Goal: Task Accomplishment & Management: Complete application form

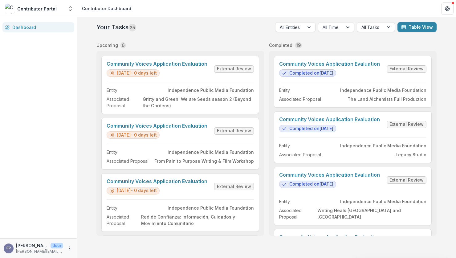
scroll to position [924, 0]
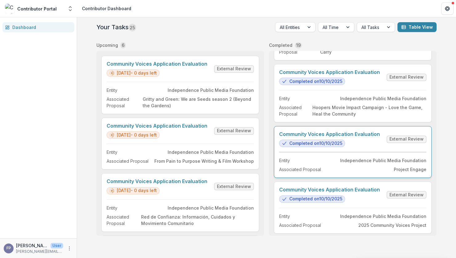
scroll to position [924, 0]
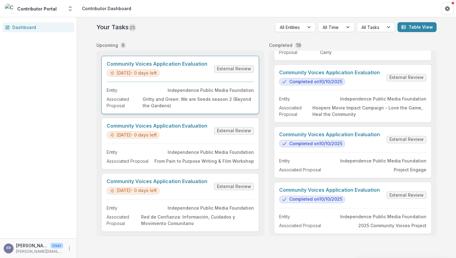
click at [196, 67] on link "Community Voices Application Evaluation" at bounding box center [157, 64] width 101 height 6
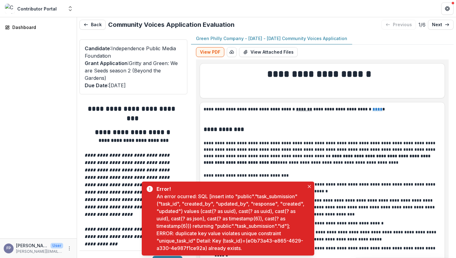
scroll to position [1, 0]
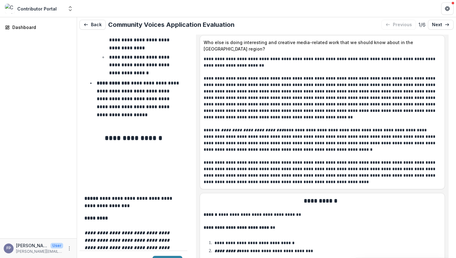
scroll to position [973, 0]
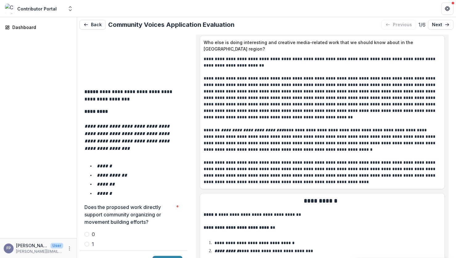
click at [85, 251] on span at bounding box center [86, 253] width 5 height 5
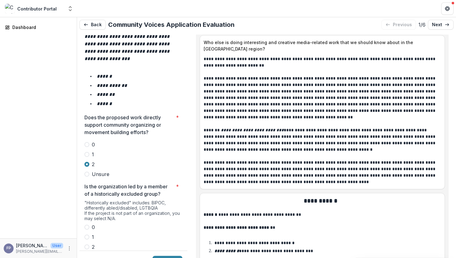
scroll to position [1064, 0]
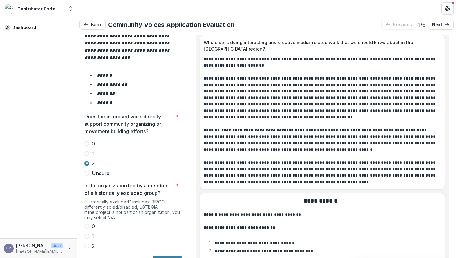
click at [86, 224] on span at bounding box center [86, 226] width 5 height 5
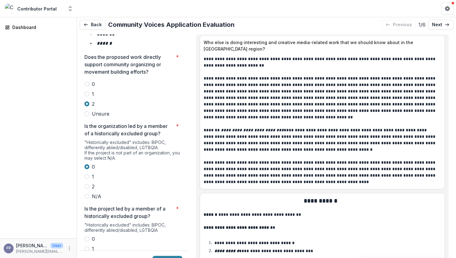
scroll to position [1124, 0]
click at [86, 235] on span at bounding box center [86, 237] width 5 height 5
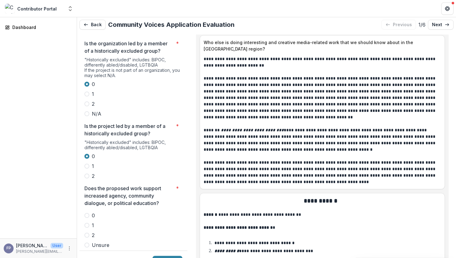
scroll to position [1206, 0]
click at [85, 232] on span at bounding box center [86, 234] width 5 height 5
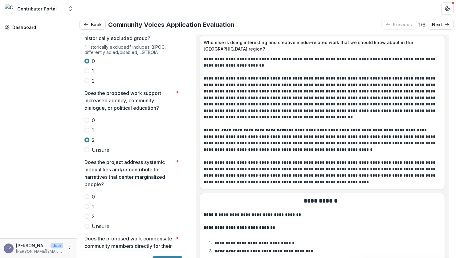
scroll to position [1303, 0]
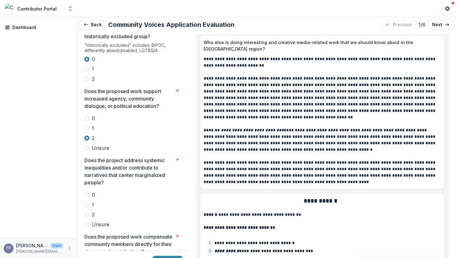
click at [89, 212] on span at bounding box center [86, 214] width 5 height 5
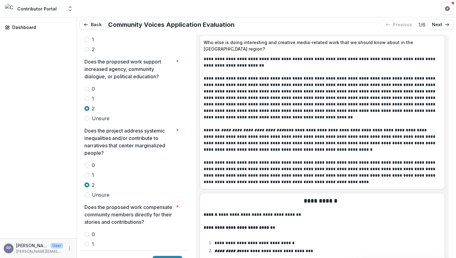
scroll to position [1336, 0]
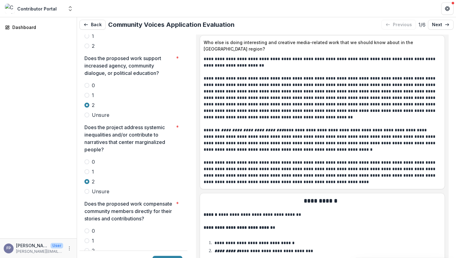
click at [87, 248] on span at bounding box center [86, 250] width 5 height 5
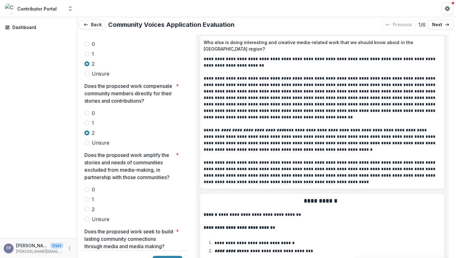
scroll to position [1456, 0]
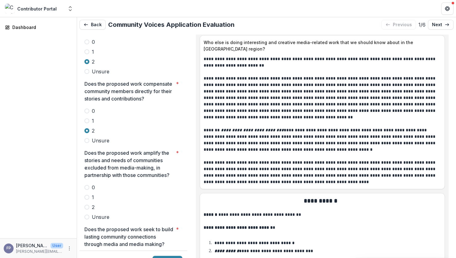
click at [100, 184] on div "0 1 2 Unsure" at bounding box center [133, 202] width 98 height 37
click at [89, 204] on span at bounding box center [86, 206] width 5 height 5
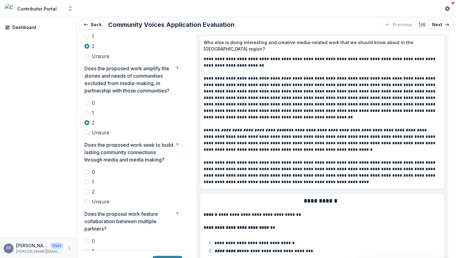
scroll to position [1541, 0]
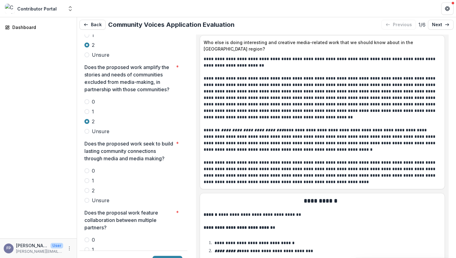
click at [87, 188] on span at bounding box center [86, 190] width 5 height 5
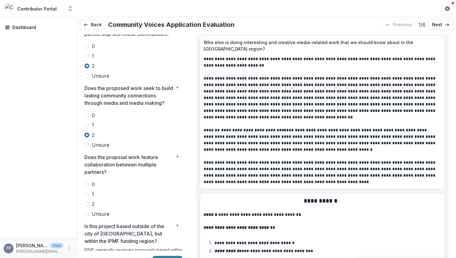
scroll to position [1598, 0]
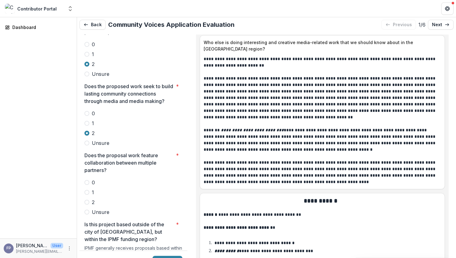
click at [88, 200] on span at bounding box center [86, 202] width 5 height 5
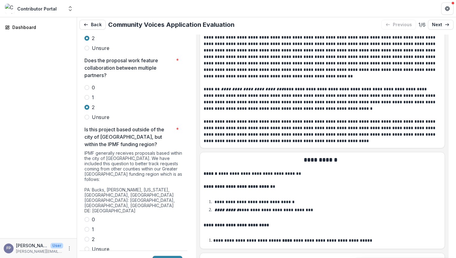
scroll to position [4417, 0]
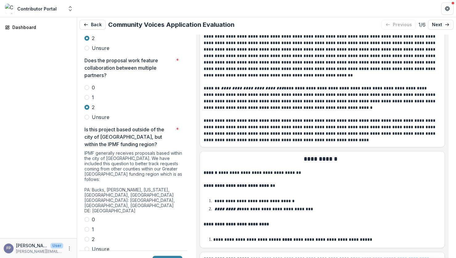
drag, startPoint x: 88, startPoint y: 205, endPoint x: 99, endPoint y: 206, distance: 11.4
click at [88, 246] on span at bounding box center [86, 248] width 5 height 5
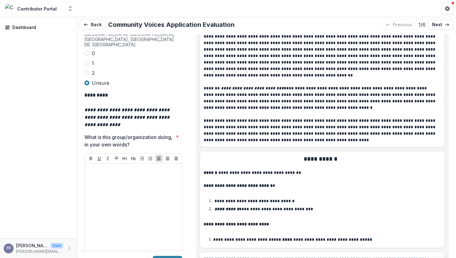
scroll to position [1865, 0]
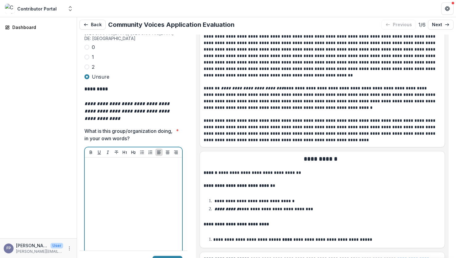
click at [126, 161] on div at bounding box center [133, 206] width 92 height 92
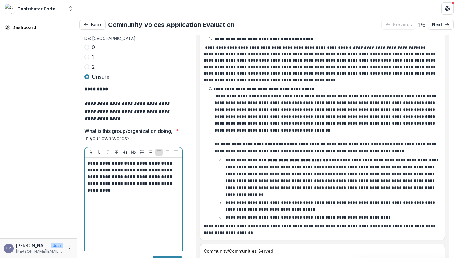
scroll to position [3211, 0]
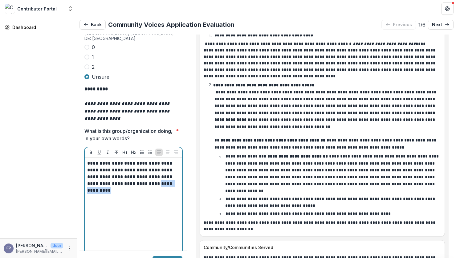
drag, startPoint x: 115, startPoint y: 148, endPoint x: 150, endPoint y: 150, distance: 34.8
click at [150, 160] on p "**********" at bounding box center [132, 177] width 91 height 34
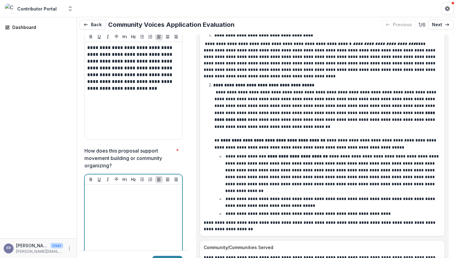
click at [141, 187] on div at bounding box center [133, 233] width 92 height 92
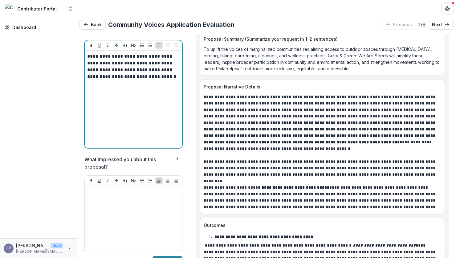
scroll to position [2116, 0]
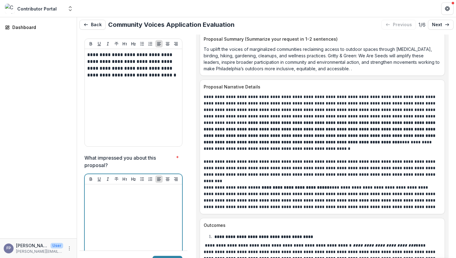
click at [159, 187] on div at bounding box center [133, 233] width 92 height 92
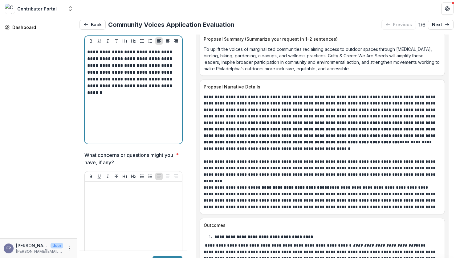
scroll to position [2256, 0]
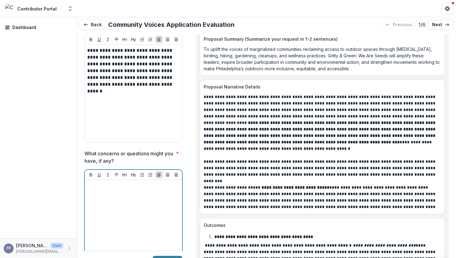
click at [116, 182] on div at bounding box center [133, 228] width 92 height 92
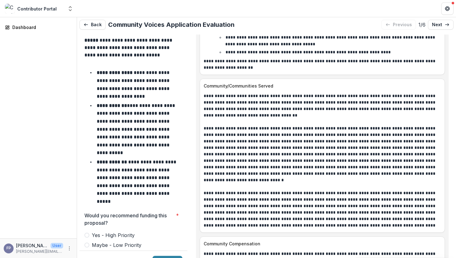
scroll to position [2566, 0]
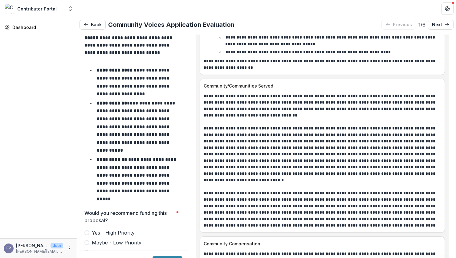
click at [87, 230] on span at bounding box center [86, 232] width 5 height 5
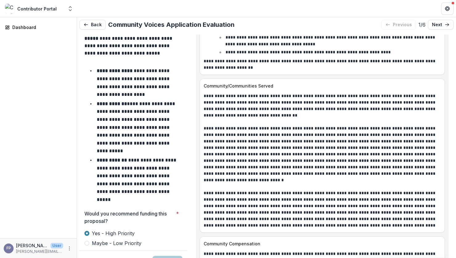
type input "*******"
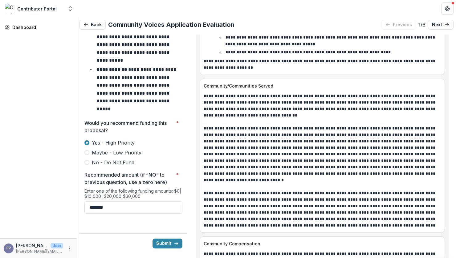
scroll to position [2668, 0]
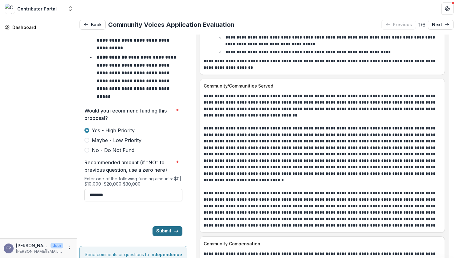
click at [160, 226] on button "Submit" at bounding box center [167, 231] width 30 height 10
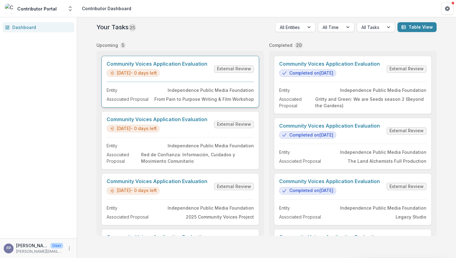
click at [180, 67] on link "Community Voices Application Evaluation" at bounding box center [157, 64] width 101 height 6
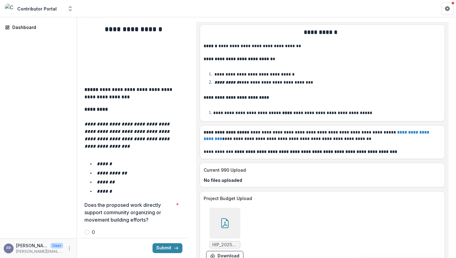
scroll to position [956, 0]
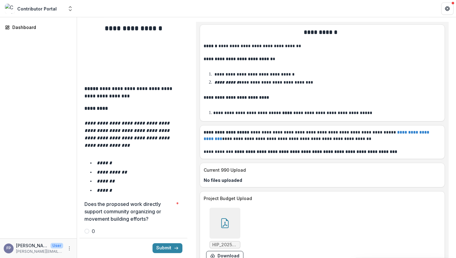
click at [88, 248] on span at bounding box center [86, 250] width 5 height 5
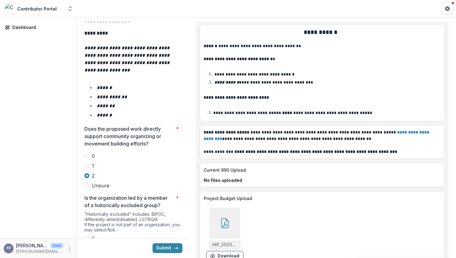
scroll to position [1032, 0]
drag, startPoint x: 86, startPoint y: 214, endPoint x: 131, endPoint y: 211, distance: 44.7
click at [87, 255] on span at bounding box center [86, 257] width 5 height 5
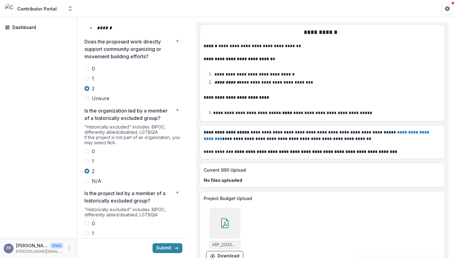
scroll to position [1119, 0]
click at [89, 240] on span at bounding box center [86, 242] width 5 height 5
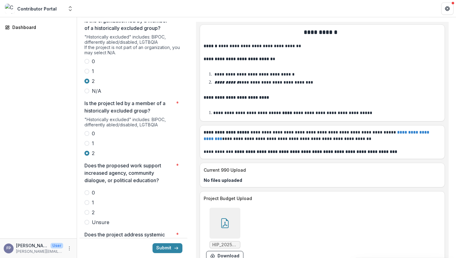
scroll to position [1210, 0]
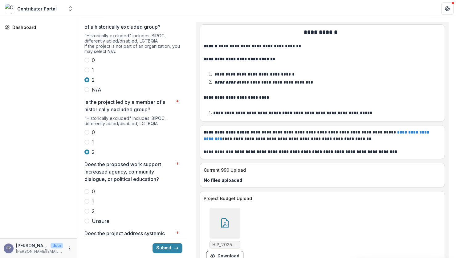
click at [89, 208] on span at bounding box center [86, 210] width 5 height 5
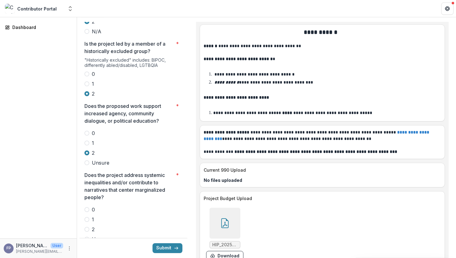
scroll to position [1269, 0]
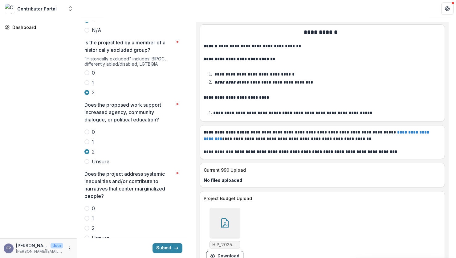
click at [89, 225] on span at bounding box center [86, 227] width 5 height 5
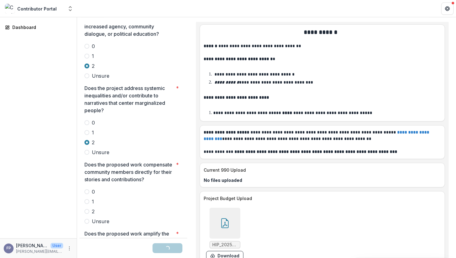
scroll to position [1355, 0]
click at [88, 208] on span at bounding box center [86, 210] width 5 height 5
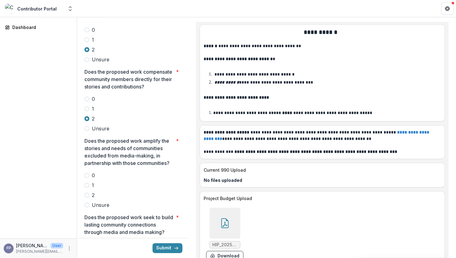
scroll to position [1448, 0]
click at [89, 192] on span at bounding box center [86, 194] width 5 height 5
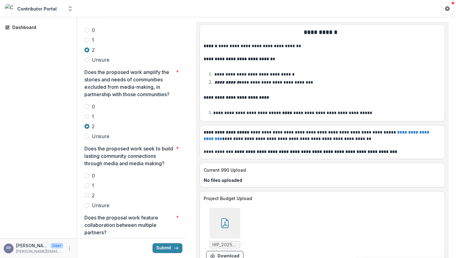
scroll to position [1517, 0]
click at [87, 192] on span at bounding box center [86, 194] width 5 height 5
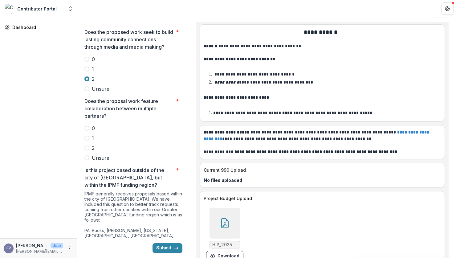
scroll to position [1634, 0]
click at [89, 144] on span at bounding box center [86, 146] width 5 height 5
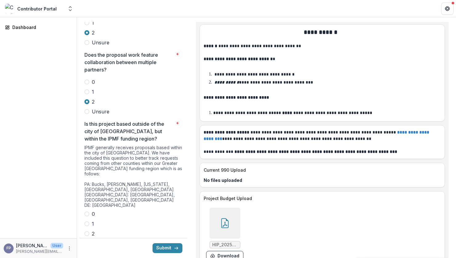
scroll to position [1676, 0]
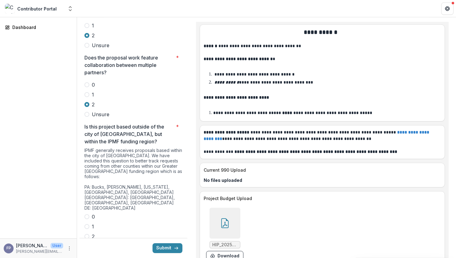
drag, startPoint x: 87, startPoint y: 184, endPoint x: 101, endPoint y: 188, distance: 14.6
click at [87, 224] on span at bounding box center [86, 226] width 5 height 5
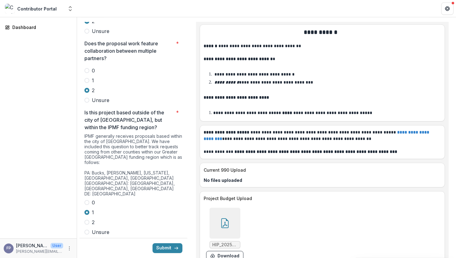
scroll to position [1700, 0]
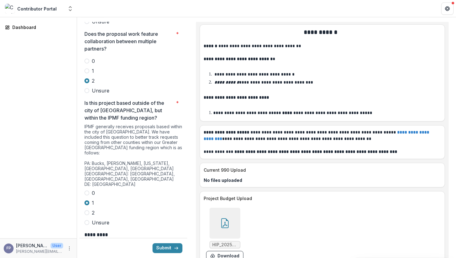
click at [89, 220] on span at bounding box center [86, 222] width 5 height 5
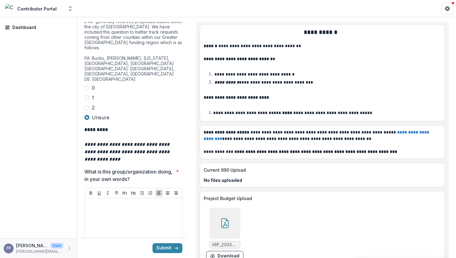
scroll to position [1811, 0]
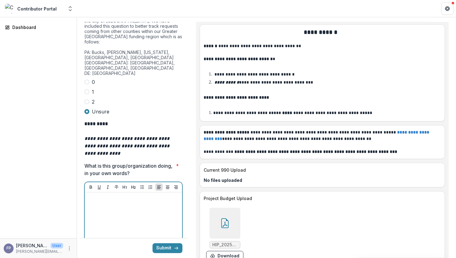
click at [119, 195] on div at bounding box center [133, 241] width 92 height 92
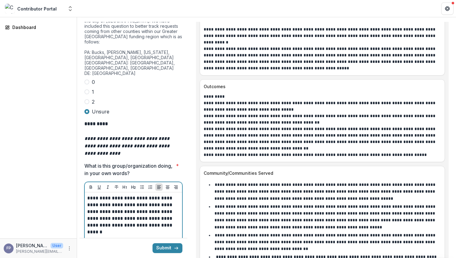
scroll to position [3103, 0]
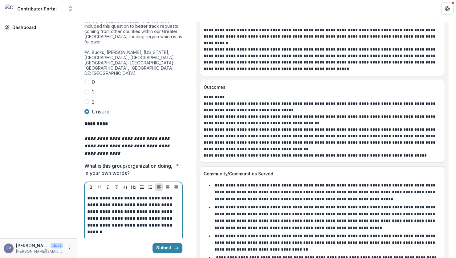
click at [142, 195] on div "**********" at bounding box center [133, 241] width 92 height 92
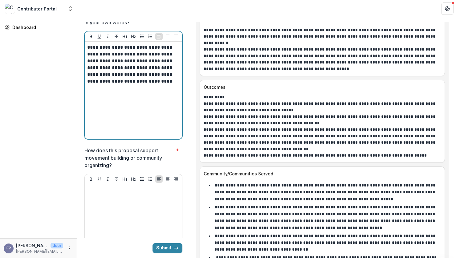
scroll to position [1962, 0]
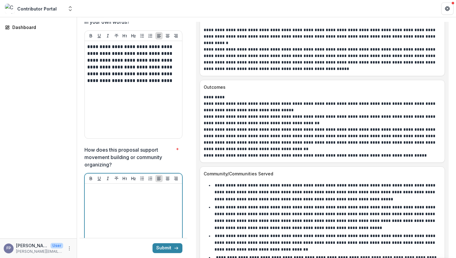
click at [121, 186] on div at bounding box center [133, 232] width 92 height 92
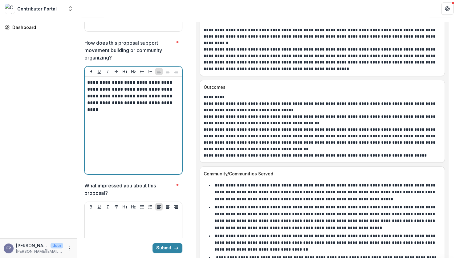
scroll to position [2081, 0]
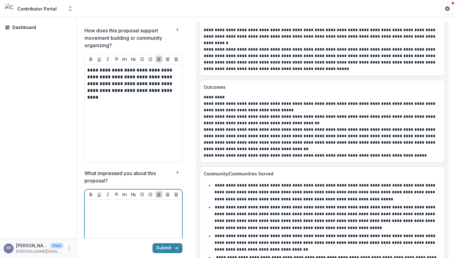
click at [150, 202] on div at bounding box center [133, 248] width 92 height 92
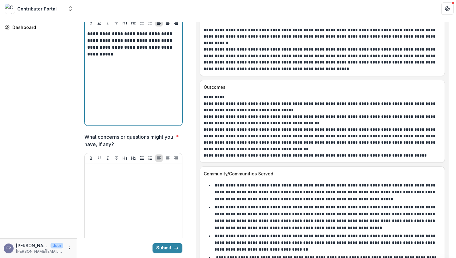
scroll to position [2261, 0]
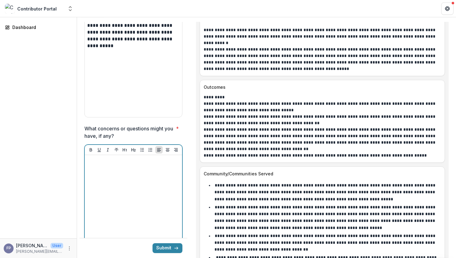
click at [119, 157] on div at bounding box center [133, 203] width 92 height 92
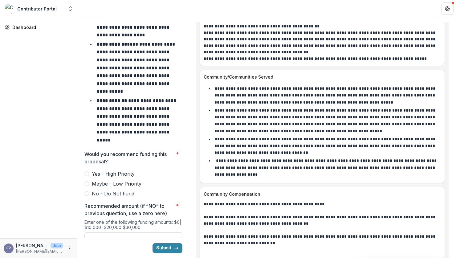
scroll to position [2627, 0]
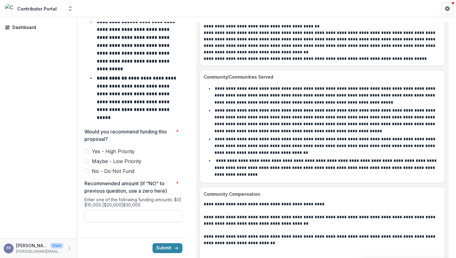
click at [86, 159] on span at bounding box center [86, 161] width 5 height 5
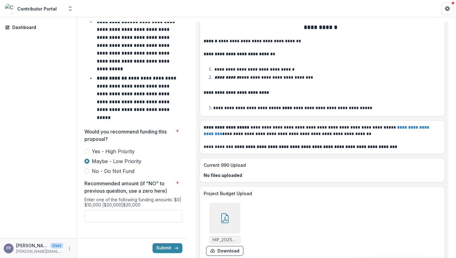
scroll to position [3988, 0]
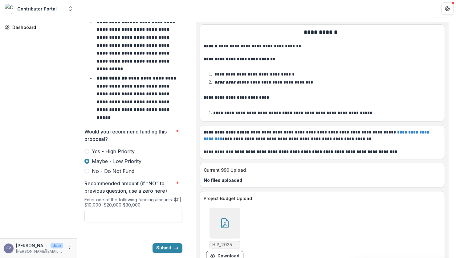
click at [227, 218] on icon at bounding box center [225, 223] width 10 height 10
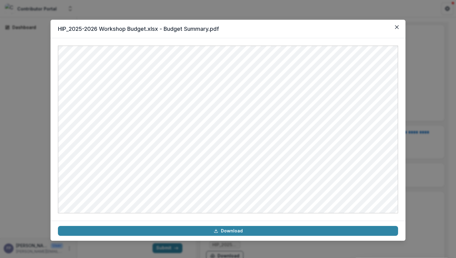
click at [31, 151] on div "HIP_2025-2026 Workshop Budget.xlsx - Budget Summary.pdf Download" at bounding box center [228, 129] width 456 height 258
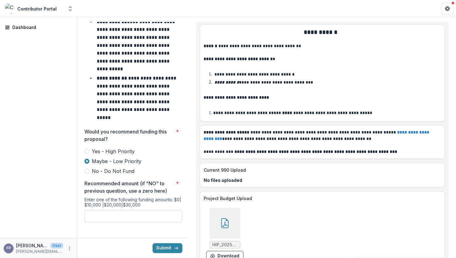
click at [94, 210] on input "Recommended amount (if “NO” to previous question, use a zero here) *" at bounding box center [133, 216] width 98 height 12
type input "*******"
click at [162, 243] on button "Submit" at bounding box center [167, 248] width 30 height 10
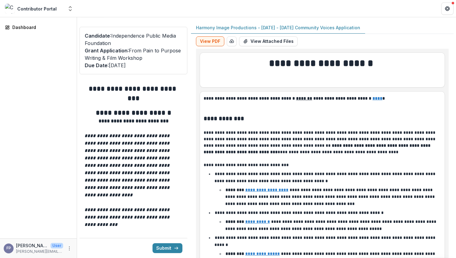
type input "*******"
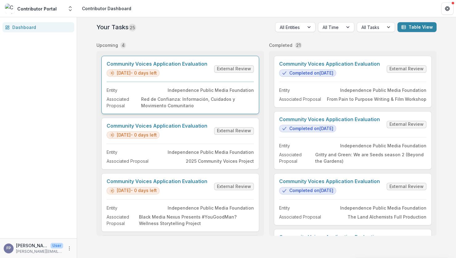
click at [207, 67] on link "Community Voices Application Evaluation" at bounding box center [157, 64] width 101 height 6
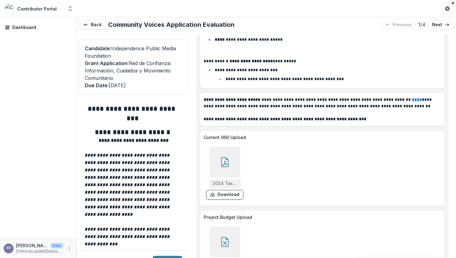
scroll to position [4492, 0]
click at [228, 237] on icon at bounding box center [225, 242] width 10 height 10
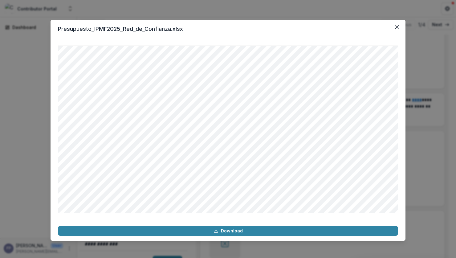
click at [416, 165] on div "Presupuesto_IPMF2025_Red_de_Confianza.xlsx Download" at bounding box center [228, 129] width 456 height 258
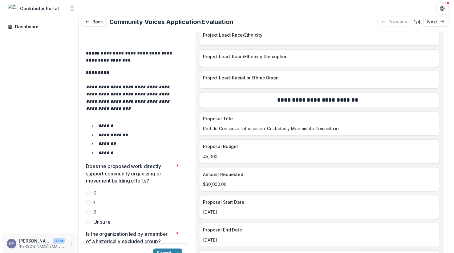
scroll to position [1008, 0]
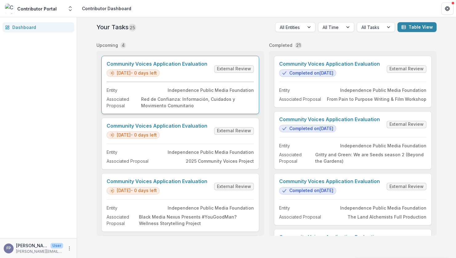
click at [178, 67] on link "Community Voices Application Evaluation" at bounding box center [157, 64] width 101 height 6
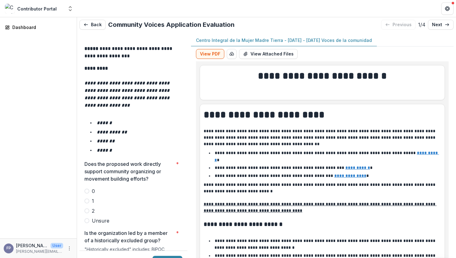
scroll to position [1023, 0]
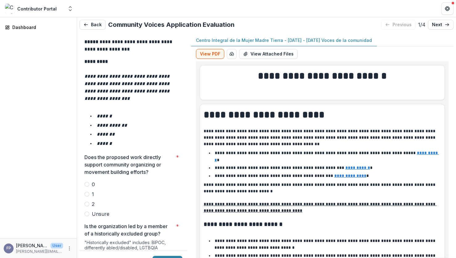
click at [87, 201] on span at bounding box center [86, 203] width 5 height 5
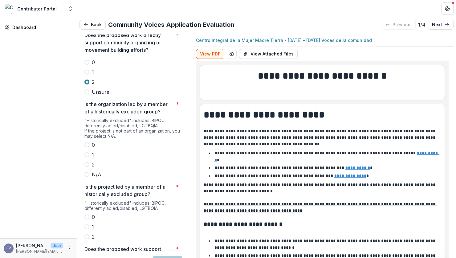
scroll to position [1153, 0]
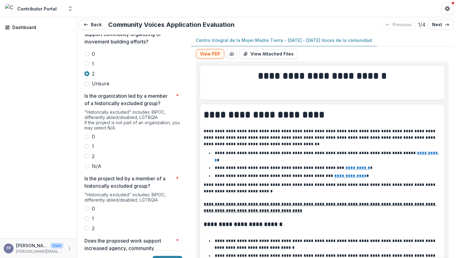
click at [86, 154] on span at bounding box center [86, 156] width 5 height 5
drag, startPoint x: 88, startPoint y: 188, endPoint x: 95, endPoint y: 188, distance: 6.5
click at [88, 224] on label "2" at bounding box center [133, 227] width 98 height 7
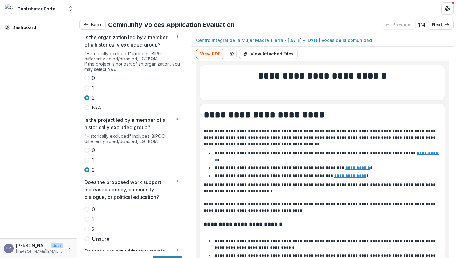
scroll to position [1213, 0]
click at [86, 226] on span at bounding box center [86, 228] width 5 height 5
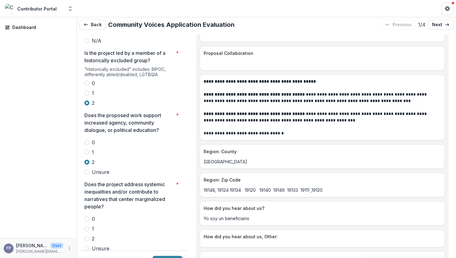
scroll to position [1279, 0]
drag, startPoint x: 87, startPoint y: 195, endPoint x: 130, endPoint y: 195, distance: 43.1
click at [90, 234] on label "2" at bounding box center [133, 237] width 98 height 7
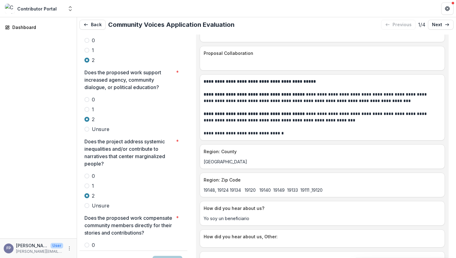
scroll to position [1388, 0]
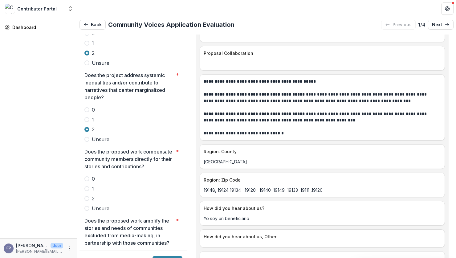
click at [87, 196] on span at bounding box center [86, 198] width 5 height 5
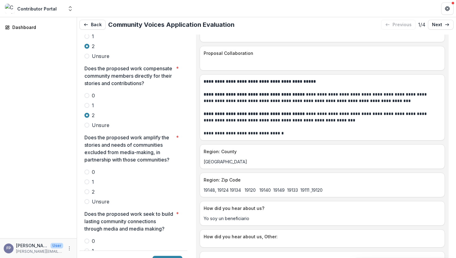
scroll to position [1471, 0]
drag, startPoint x: 87, startPoint y: 70, endPoint x: 101, endPoint y: 85, distance: 20.5
click at [87, 103] on span at bounding box center [86, 105] width 5 height 5
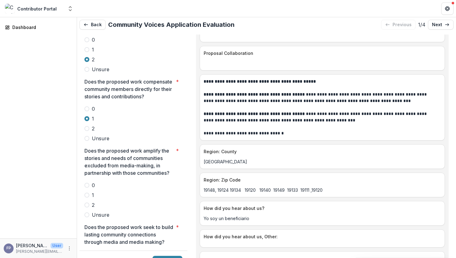
scroll to position [1460, 0]
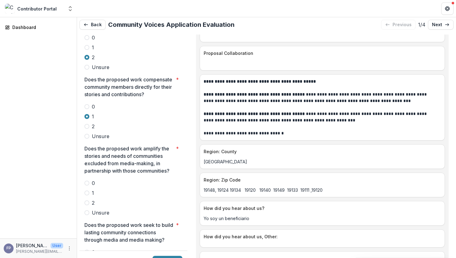
click at [88, 124] on span at bounding box center [86, 126] width 5 height 5
click at [86, 200] on span at bounding box center [86, 202] width 5 height 5
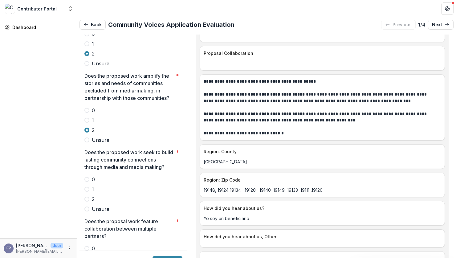
scroll to position [1546, 0]
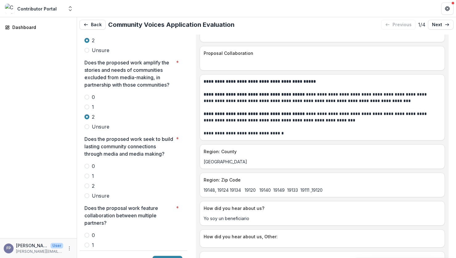
click at [90, 182] on label "2" at bounding box center [133, 185] width 98 height 7
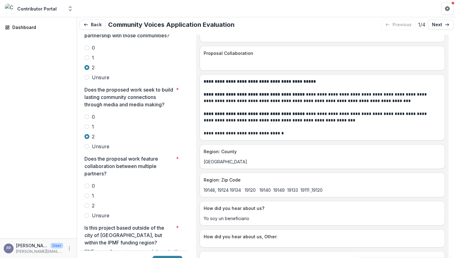
scroll to position [1596, 0]
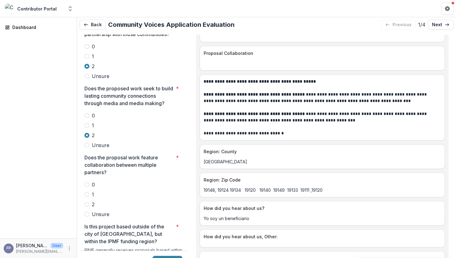
click at [87, 202] on span at bounding box center [86, 204] width 5 height 5
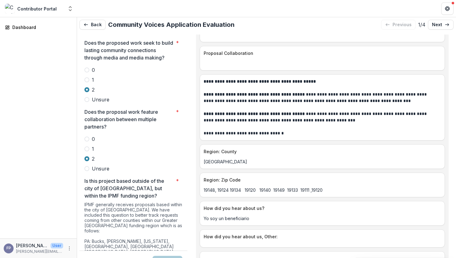
scroll to position [1678, 0]
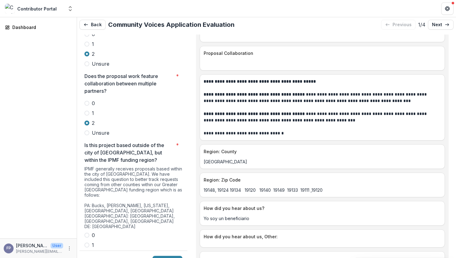
drag, startPoint x: 86, startPoint y: 193, endPoint x: 129, endPoint y: 202, distance: 44.0
click at [88, 232] on span at bounding box center [86, 234] width 5 height 5
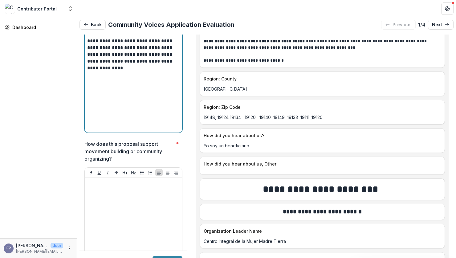
scroll to position [1992, 0]
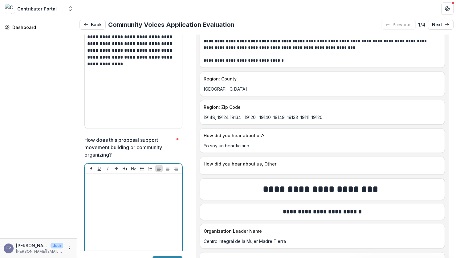
click at [130, 176] on div at bounding box center [133, 222] width 92 height 92
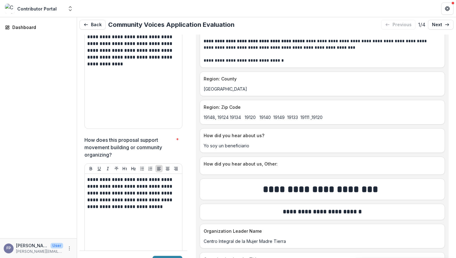
click at [192, 109] on div "**********" at bounding box center [322, 152] width 262 height 236
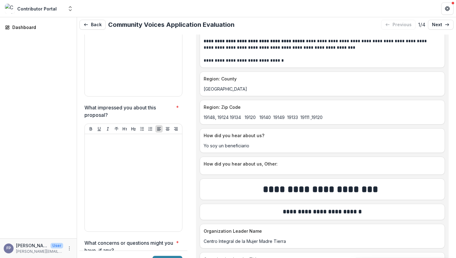
scroll to position [2168, 0]
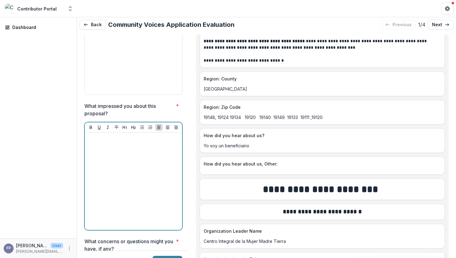
click at [147, 135] on div at bounding box center [133, 181] width 92 height 92
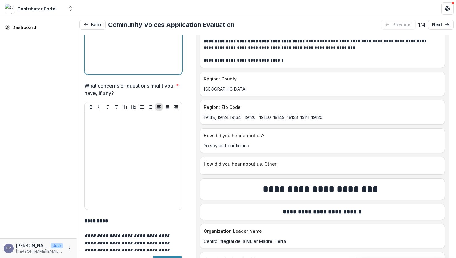
scroll to position [2324, 0]
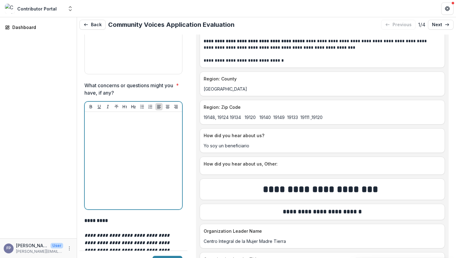
click at [140, 125] on div at bounding box center [133, 160] width 92 height 92
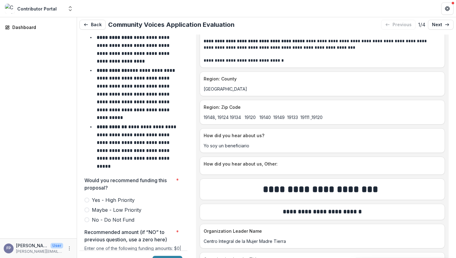
scroll to position [2600, 0]
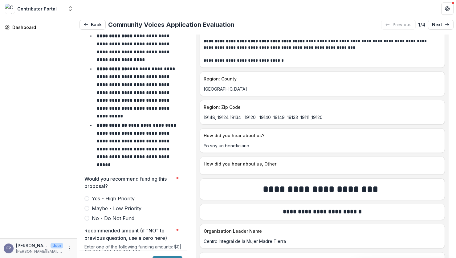
click at [88, 196] on span at bounding box center [86, 198] width 5 height 5
click at [129, 253] on input "Recommended amount (if “NO” to previous question, use a zero here) *" at bounding box center [133, 263] width 98 height 12
type input "*******"
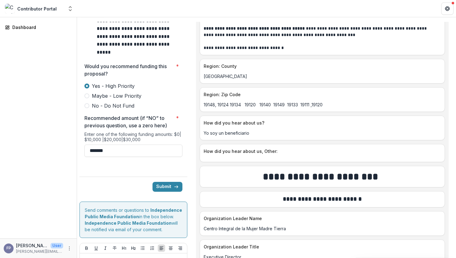
scroll to position [13, 0]
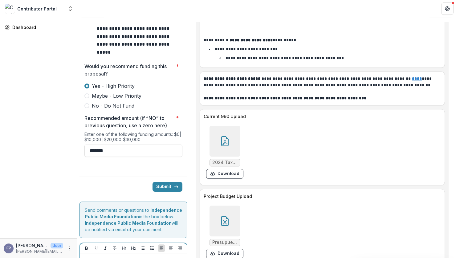
scroll to position [4492, 0]
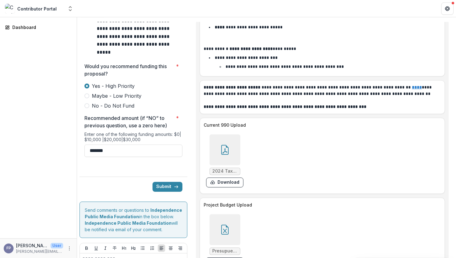
click at [223, 224] on icon at bounding box center [225, 229] width 10 height 10
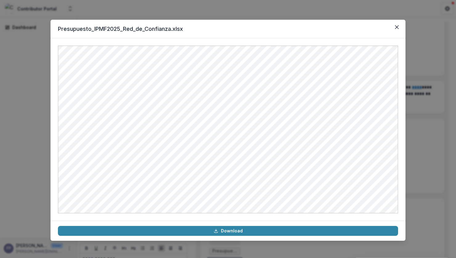
click at [6, 174] on div "Presupuesto_IPMF2025_Red_de_Confianza.xlsx Download" at bounding box center [228, 129] width 456 height 258
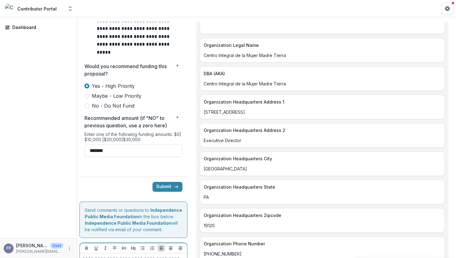
scroll to position [801, 0]
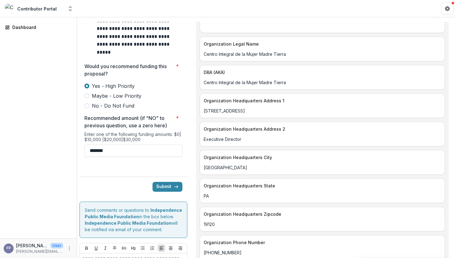
click at [158, 182] on button "Submit" at bounding box center [167, 187] width 30 height 10
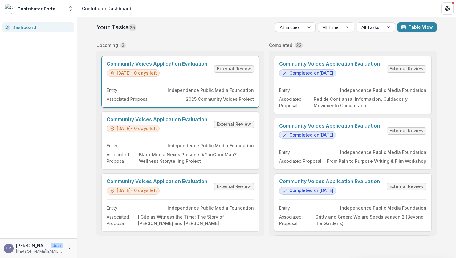
click at [168, 67] on link "Community Voices Application Evaluation" at bounding box center [157, 64] width 101 height 6
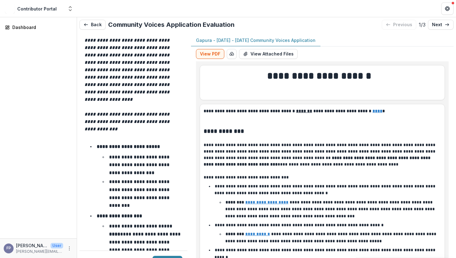
scroll to position [111, 0]
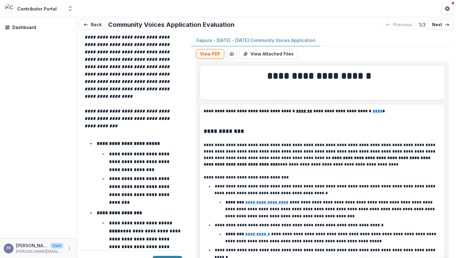
click at [140, 255] on div "Submit" at bounding box center [133, 260] width 108 height 20
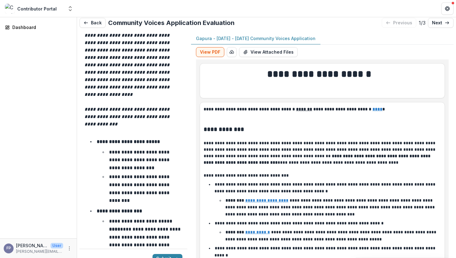
scroll to position [3, 0]
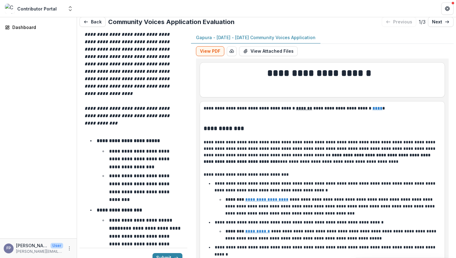
drag, startPoint x: 140, startPoint y: 255, endPoint x: 139, endPoint y: 234, distance: 20.3
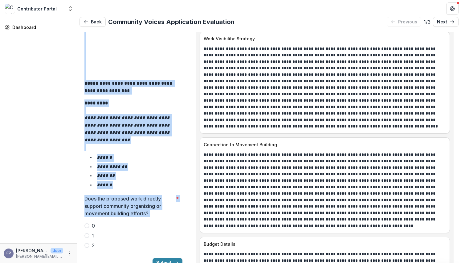
scroll to position [982, 0]
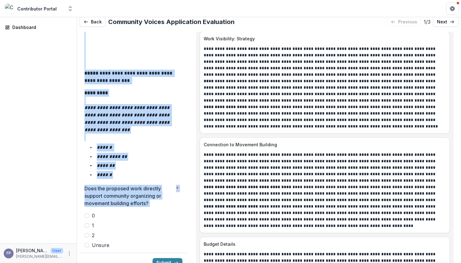
click at [140, 222] on label "1" at bounding box center [133, 225] width 98 height 7
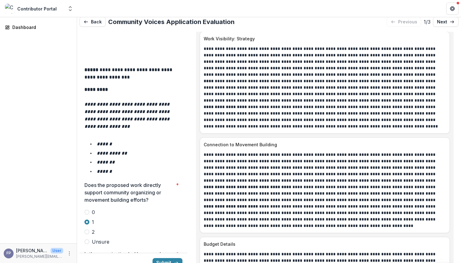
scroll to position [983, 0]
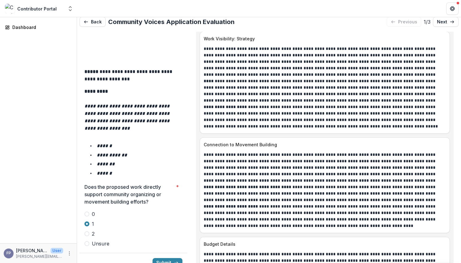
drag, startPoint x: 87, startPoint y: 191, endPoint x: 101, endPoint y: 191, distance: 13.5
click at [88, 231] on span at bounding box center [86, 233] width 5 height 5
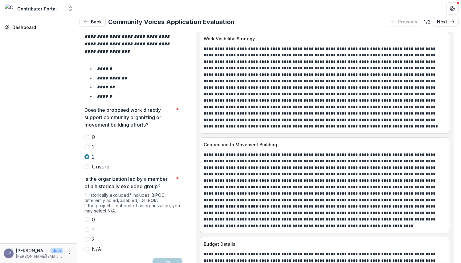
scroll to position [1065, 0]
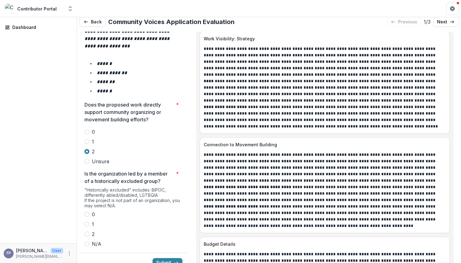
drag, startPoint x: 85, startPoint y: 98, endPoint x: 90, endPoint y: 101, distance: 5.6
click at [85, 139] on span at bounding box center [86, 141] width 5 height 5
drag, startPoint x: 86, startPoint y: 190, endPoint x: 130, endPoint y: 196, distance: 44.2
click at [86, 232] on span at bounding box center [86, 234] width 5 height 5
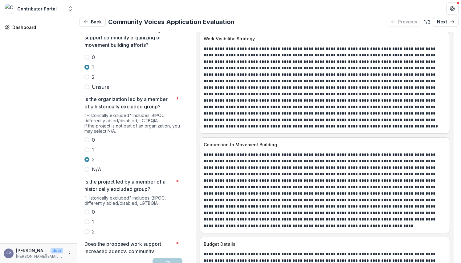
scroll to position [1149, 0]
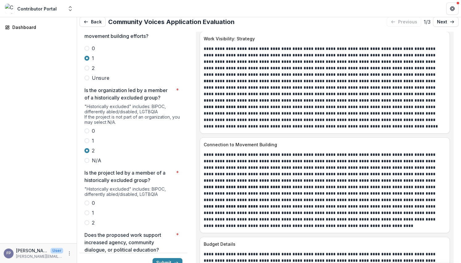
drag, startPoint x: 85, startPoint y: 180, endPoint x: 161, endPoint y: 193, distance: 77.5
click at [85, 220] on span at bounding box center [86, 222] width 5 height 5
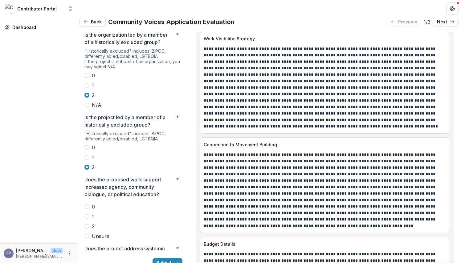
scroll to position [1205, 0]
click at [91, 222] on label "2" at bounding box center [133, 225] width 98 height 7
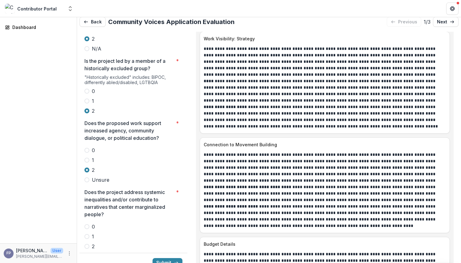
scroll to position [1261, 0]
drag, startPoint x: 87, startPoint y: 202, endPoint x: 107, endPoint y: 197, distance: 20.7
click at [87, 243] on span at bounding box center [86, 245] width 5 height 5
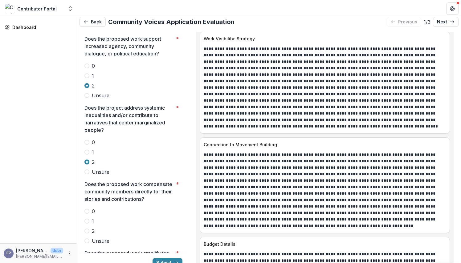
scroll to position [1346, 0]
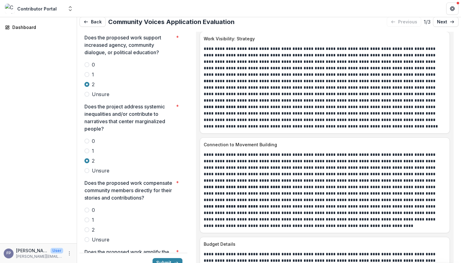
click at [88, 227] on span at bounding box center [86, 229] width 5 height 5
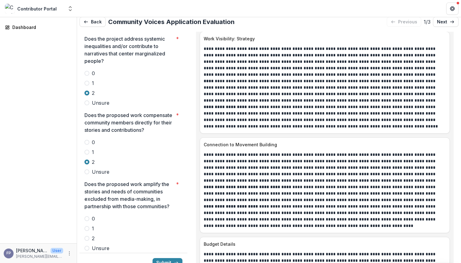
scroll to position [1414, 0]
drag, startPoint x: 87, startPoint y: 201, endPoint x: 105, endPoint y: 200, distance: 17.9
click at [87, 236] on span at bounding box center [86, 238] width 5 height 5
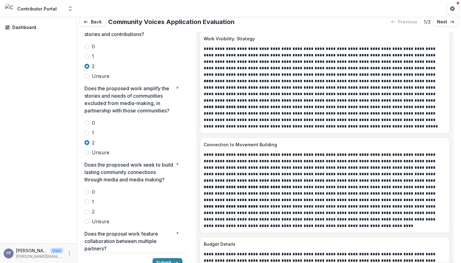
scroll to position [1510, 0]
click at [88, 208] on span at bounding box center [86, 210] width 5 height 5
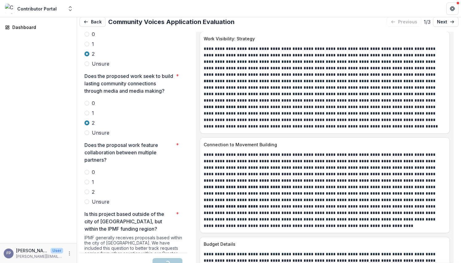
scroll to position [1602, 0]
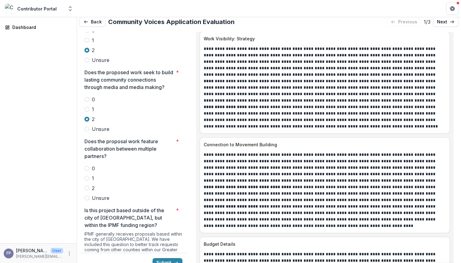
click at [85, 196] on span at bounding box center [86, 198] width 5 height 5
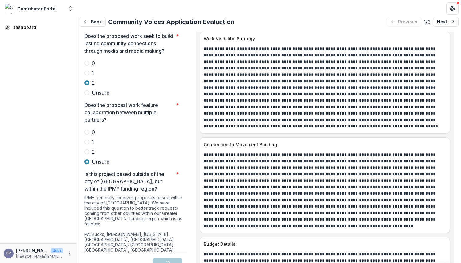
scroll to position [1695, 0]
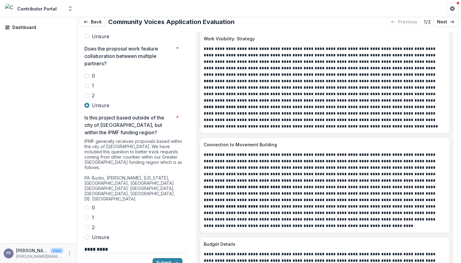
drag, startPoint x: 84, startPoint y: 166, endPoint x: 113, endPoint y: 182, distance: 32.2
click at [86, 205] on span at bounding box center [86, 207] width 5 height 5
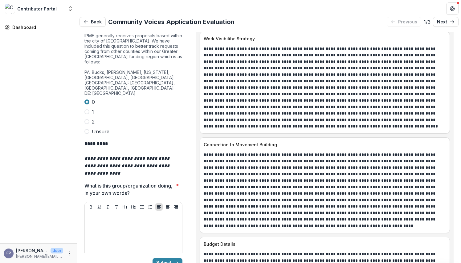
scroll to position [1801, 0]
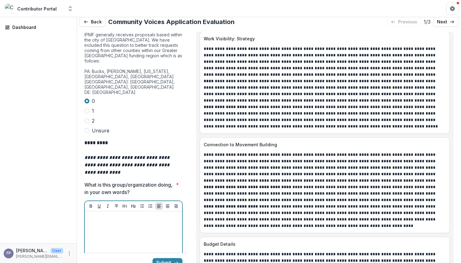
click at [113, 214] on div at bounding box center [133, 260] width 92 height 92
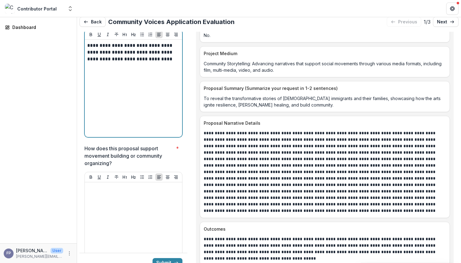
scroll to position [1973, 0]
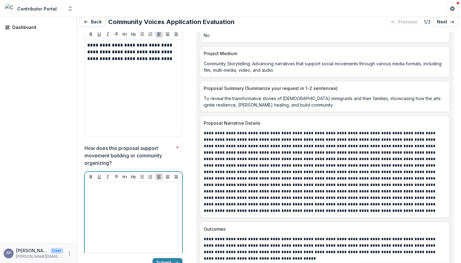
click at [144, 184] on div at bounding box center [133, 230] width 92 height 92
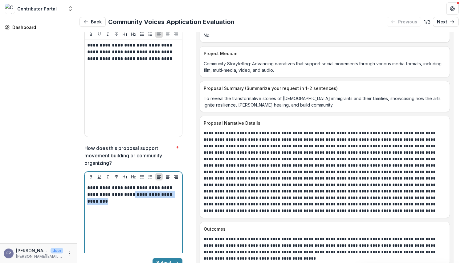
drag, startPoint x: 120, startPoint y: 154, endPoint x: 121, endPoint y: 159, distance: 5.7
click at [121, 184] on p "**********" at bounding box center [132, 194] width 91 height 20
drag, startPoint x: 150, startPoint y: 148, endPoint x: 156, endPoint y: 152, distance: 7.9
click at [151, 184] on p "**********" at bounding box center [132, 194] width 91 height 20
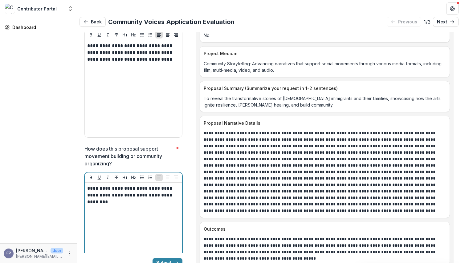
drag, startPoint x: 154, startPoint y: 153, endPoint x: 161, endPoint y: 153, distance: 6.5
click at [155, 185] on p "**********" at bounding box center [132, 195] width 91 height 20
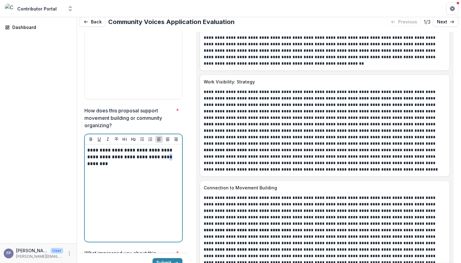
scroll to position [3198, 0]
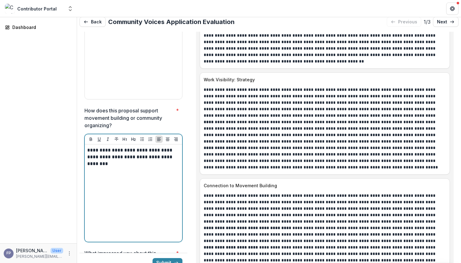
click at [158, 147] on p "**********" at bounding box center [132, 157] width 91 height 20
click at [149, 147] on p "**********" at bounding box center [132, 157] width 91 height 20
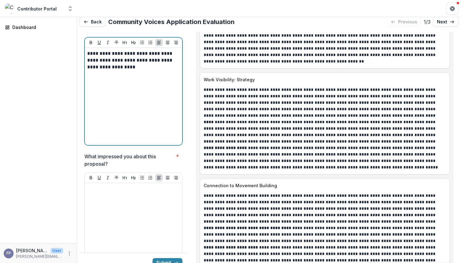
scroll to position [2108, 0]
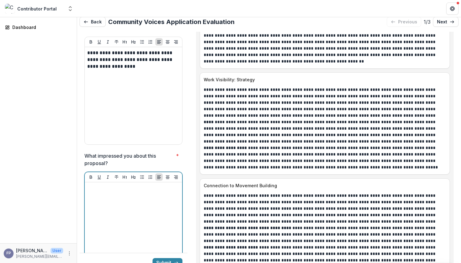
click at [148, 185] on div at bounding box center [133, 231] width 92 height 92
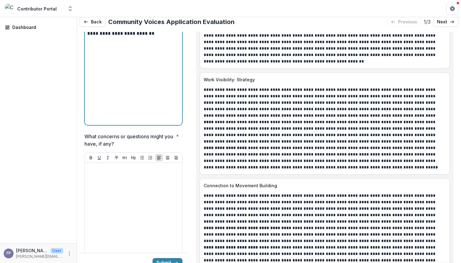
scroll to position [2267, 0]
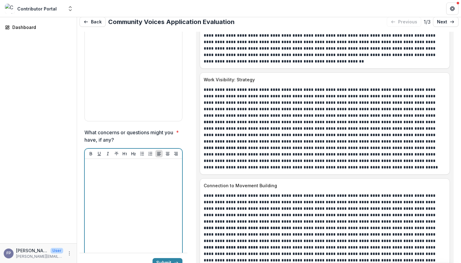
click at [171, 161] on div at bounding box center [133, 207] width 92 height 92
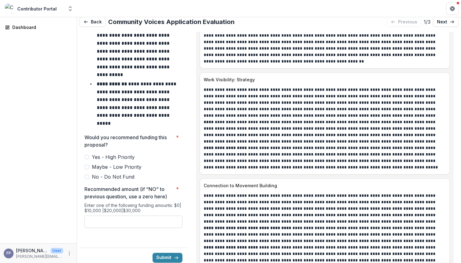
scroll to position [2633, 0]
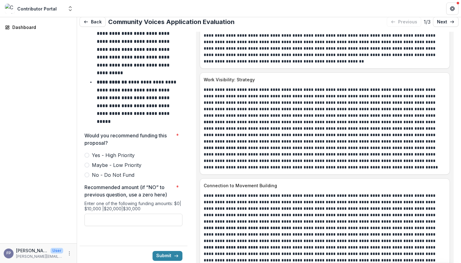
click at [88, 163] on span at bounding box center [86, 165] width 5 height 5
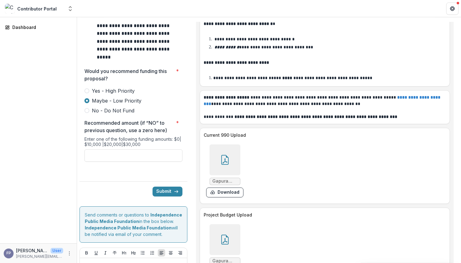
scroll to position [2687, 0]
click at [232, 224] on div at bounding box center [224, 239] width 31 height 31
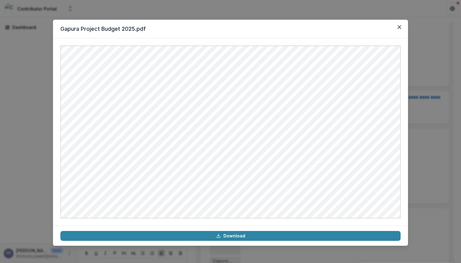
click at [410, 162] on div "Gapura Project Budget 2025.pdf Download" at bounding box center [230, 131] width 461 height 263
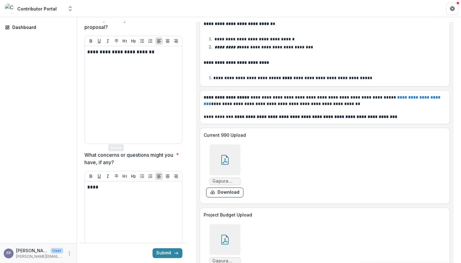
scroll to position [2237, 0]
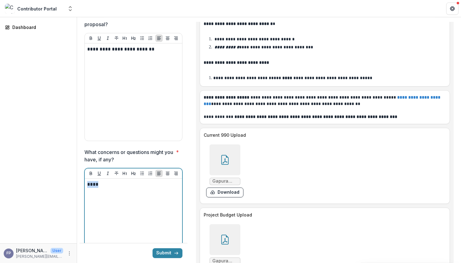
drag, startPoint x: 112, startPoint y: 144, endPoint x: 88, endPoint y: 141, distance: 24.8
click at [88, 181] on p "****" at bounding box center [132, 184] width 91 height 7
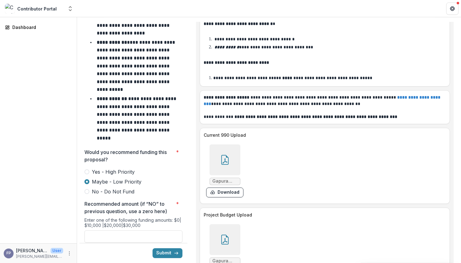
scroll to position [2607, 0]
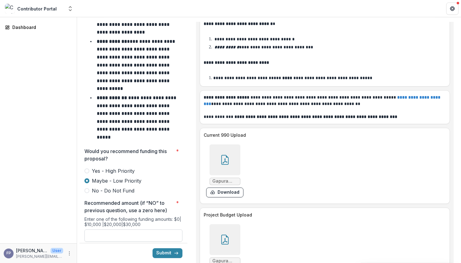
click at [110, 229] on input "Recommended amount (if “NO” to previous question, use a zero here) *" at bounding box center [133, 235] width 98 height 12
type input "*******"
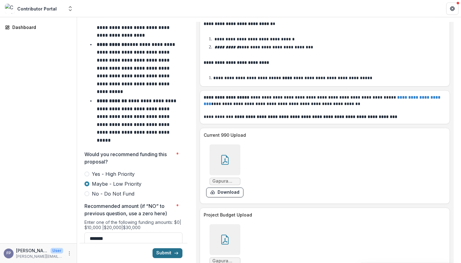
drag, startPoint x: 154, startPoint y: 209, endPoint x: 157, endPoint y: 210, distance: 3.1
click at [154, 248] on button "Submit" at bounding box center [167, 253] width 30 height 10
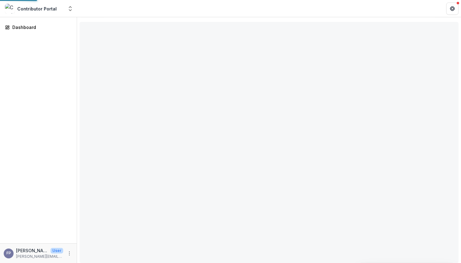
type input "*******"
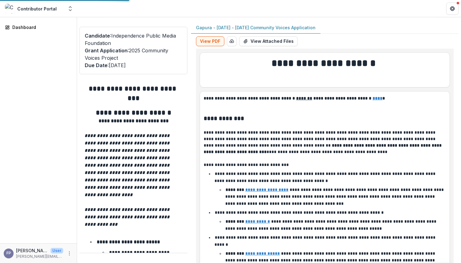
type input "*******"
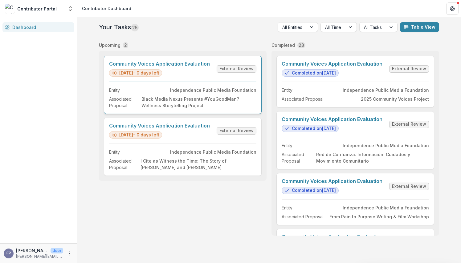
click at [210, 67] on link "Community Voices Application Evaluation" at bounding box center [159, 64] width 101 height 6
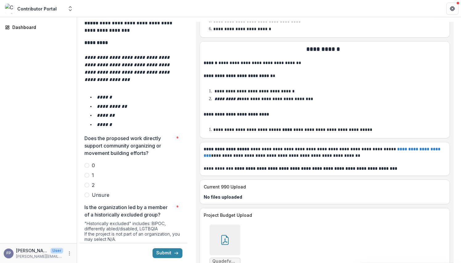
scroll to position [1031, 0]
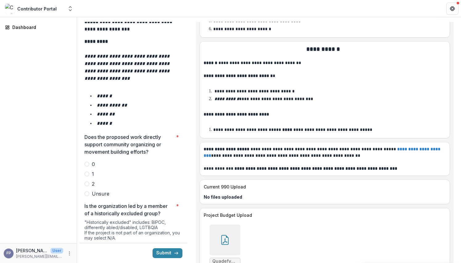
click at [86, 181] on span at bounding box center [86, 183] width 5 height 5
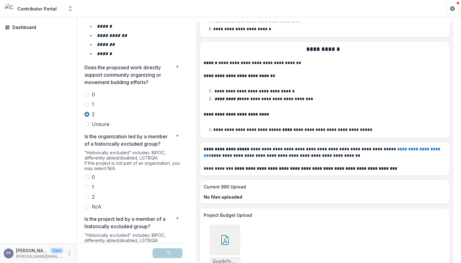
scroll to position [1109, 0]
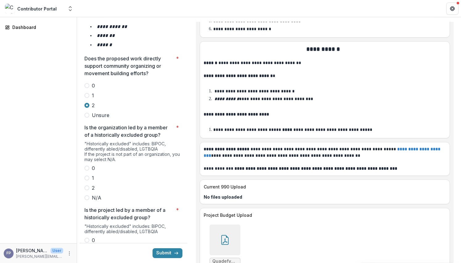
click at [90, 184] on label "2" at bounding box center [133, 187] width 98 height 7
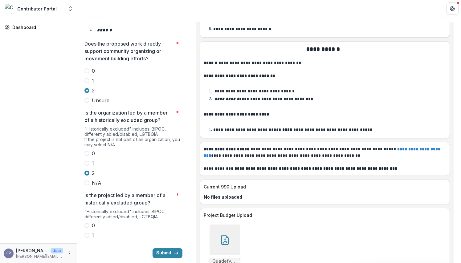
scroll to position [1155, 0]
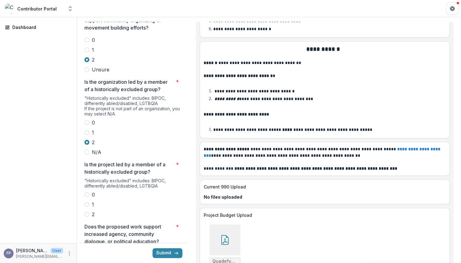
click at [87, 212] on span at bounding box center [86, 214] width 5 height 5
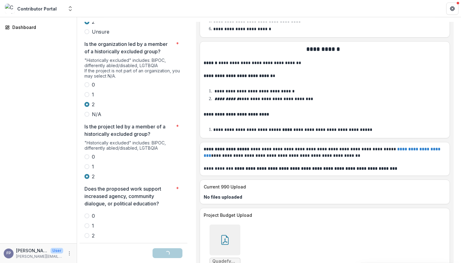
scroll to position [1194, 0]
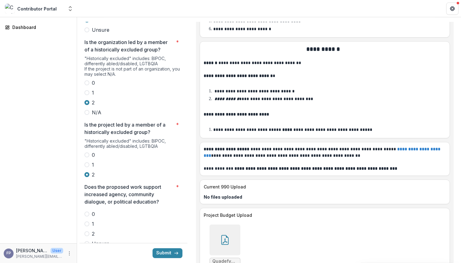
drag, startPoint x: 83, startPoint y: 193, endPoint x: 87, endPoint y: 194, distance: 3.7
drag, startPoint x: 87, startPoint y: 190, endPoint x: 98, endPoint y: 191, distance: 10.5
click at [87, 231] on span at bounding box center [86, 233] width 5 height 5
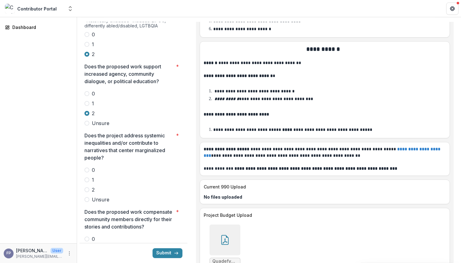
scroll to position [1317, 0]
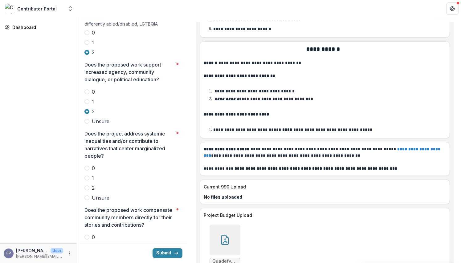
click at [88, 185] on span at bounding box center [86, 187] width 5 height 5
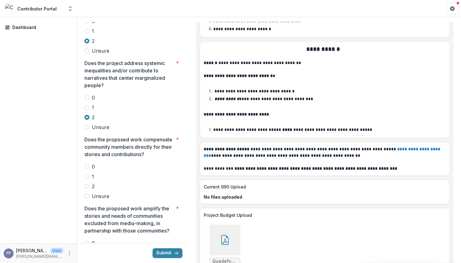
scroll to position [1387, 0]
drag, startPoint x: 87, startPoint y: 150, endPoint x: 98, endPoint y: 154, distance: 11.6
click at [88, 184] on span at bounding box center [86, 186] width 5 height 5
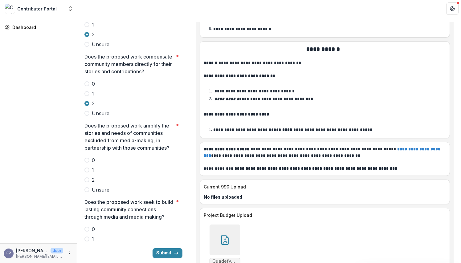
scroll to position [1472, 0]
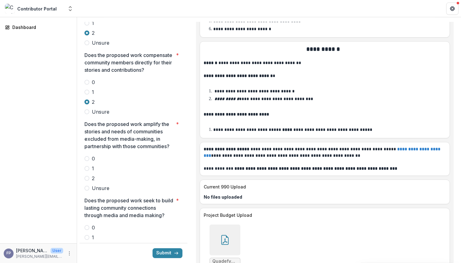
drag, startPoint x: 87, startPoint y: 141, endPoint x: 108, endPoint y: 157, distance: 25.7
click at [87, 176] on span at bounding box center [86, 178] width 5 height 5
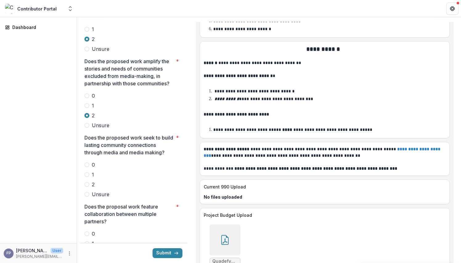
scroll to position [1547, 0]
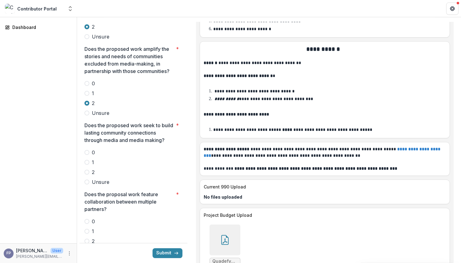
click at [89, 170] on span at bounding box center [86, 172] width 5 height 5
drag, startPoint x: 88, startPoint y: 205, endPoint x: 107, endPoint y: 205, distance: 18.5
click at [90, 237] on label "2" at bounding box center [133, 240] width 98 height 7
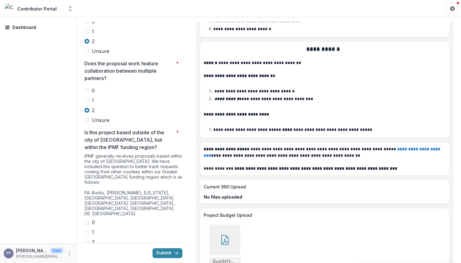
scroll to position [1678, 0]
drag, startPoint x: 87, startPoint y: 180, endPoint x: 98, endPoint y: 185, distance: 12.1
click at [88, 219] on span at bounding box center [86, 221] width 5 height 5
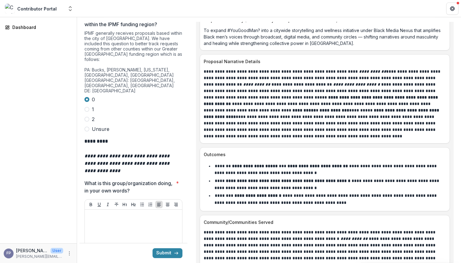
scroll to position [2900, 0]
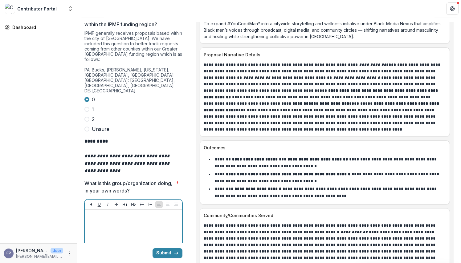
click at [131, 212] on div at bounding box center [133, 258] width 92 height 92
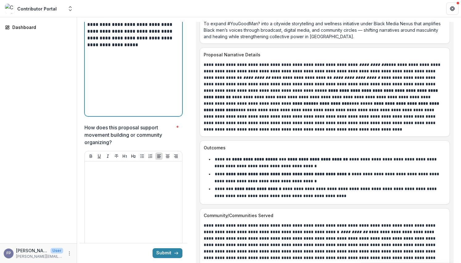
scroll to position [1992, 0]
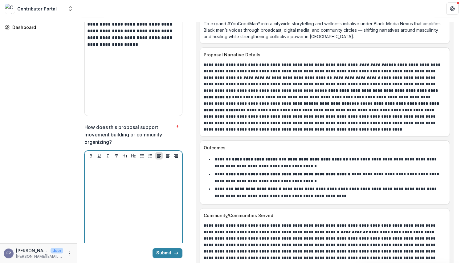
click at [177, 164] on div at bounding box center [133, 210] width 92 height 92
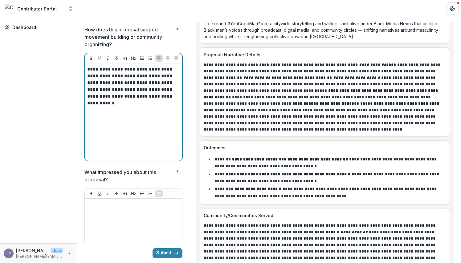
scroll to position [2090, 0]
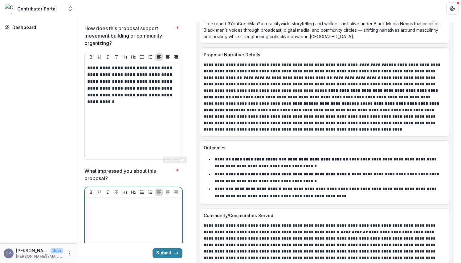
click at [158, 200] on div at bounding box center [133, 246] width 92 height 92
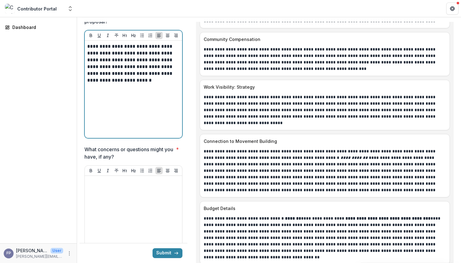
scroll to position [3144, 0]
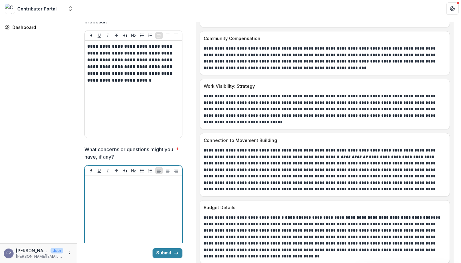
click at [110, 184] on div at bounding box center [133, 224] width 92 height 92
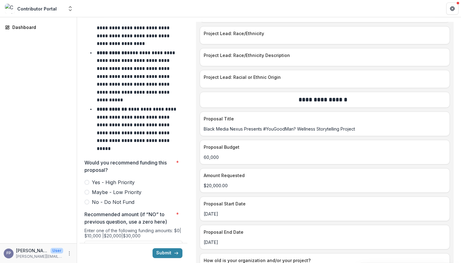
scroll to position [2604, 0]
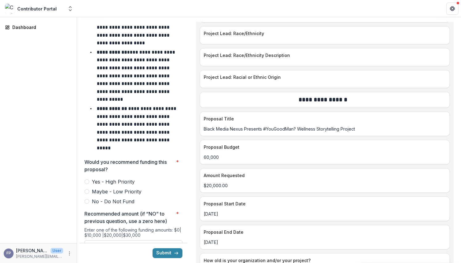
drag, startPoint x: 89, startPoint y: 122, endPoint x: 120, endPoint y: 188, distance: 73.1
click at [89, 178] on label "Yes - High Priority" at bounding box center [133, 181] width 98 height 7
click at [125, 240] on input "Recommended amount (if “NO” to previous question, use a zero here) *" at bounding box center [133, 246] width 98 height 12
type input "*******"
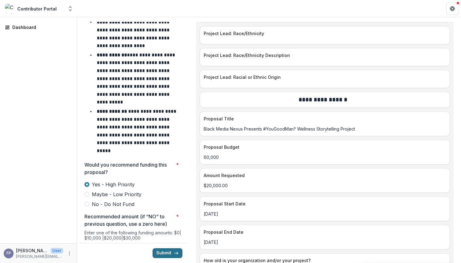
click at [157, 248] on button "Submit" at bounding box center [167, 253] width 30 height 10
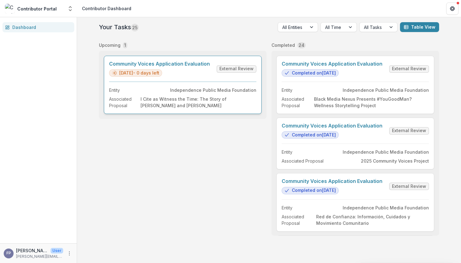
click at [210, 67] on link "Community Voices Application Evaluation" at bounding box center [159, 64] width 101 height 6
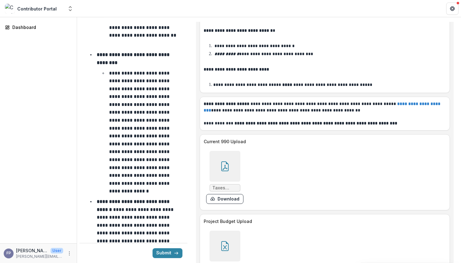
scroll to position [3730, 0]
click at [226, 231] on div at bounding box center [224, 246] width 31 height 31
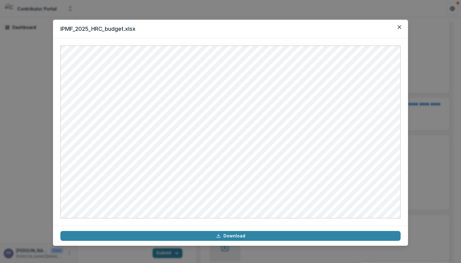
drag, startPoint x: 422, startPoint y: 184, endPoint x: 405, endPoint y: 188, distance: 17.3
click at [422, 184] on div "IPMF_2025_HRC_budget.xlsx Download" at bounding box center [230, 131] width 461 height 263
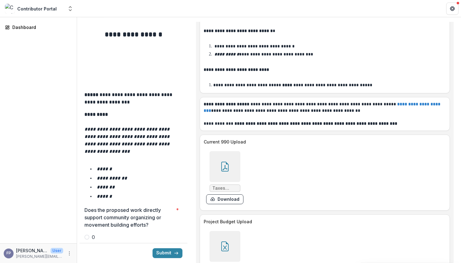
scroll to position [998, 0]
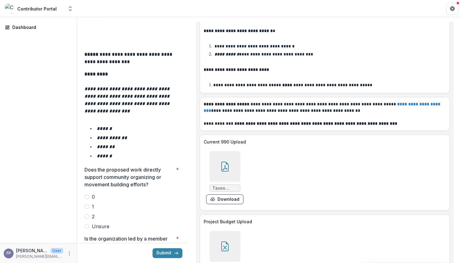
click at [87, 204] on span at bounding box center [86, 206] width 5 height 5
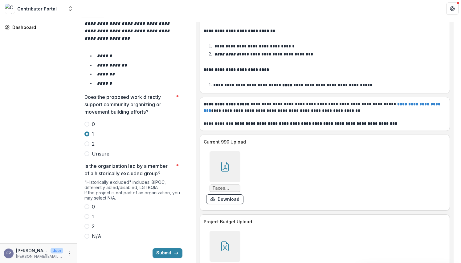
scroll to position [1071, 0]
click at [87, 223] on span at bounding box center [86, 225] width 5 height 5
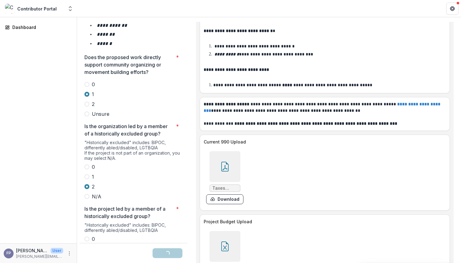
scroll to position [1129, 0]
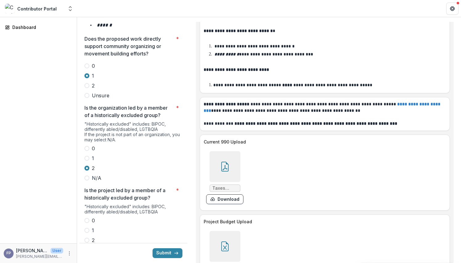
click at [88, 238] on span at bounding box center [86, 240] width 5 height 5
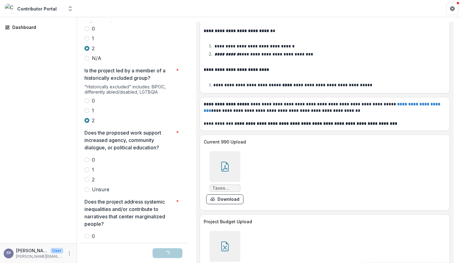
scroll to position [1256, 0]
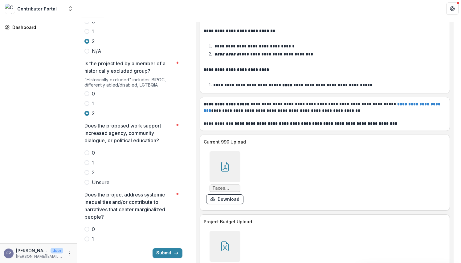
click at [87, 170] on span at bounding box center [86, 172] width 5 height 5
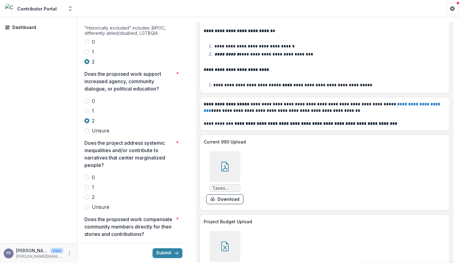
scroll to position [1314, 0]
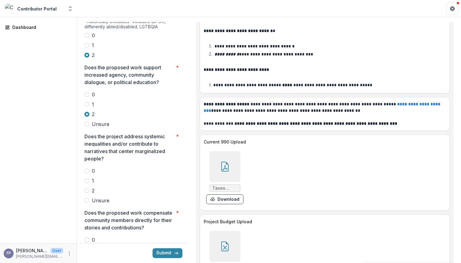
click at [87, 188] on span at bounding box center [86, 190] width 5 height 5
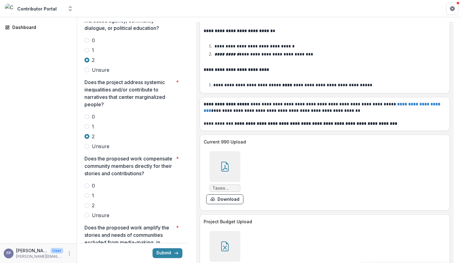
scroll to position [1369, 0]
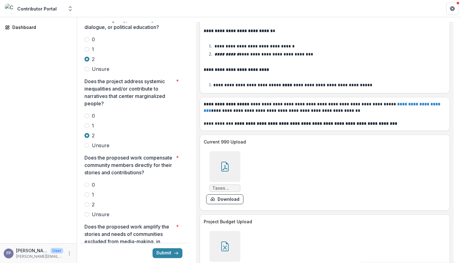
click at [90, 201] on label "2" at bounding box center [133, 204] width 98 height 7
click at [85, 192] on span at bounding box center [86, 194] width 5 height 5
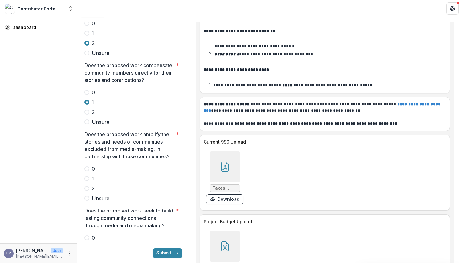
scroll to position [1467, 0]
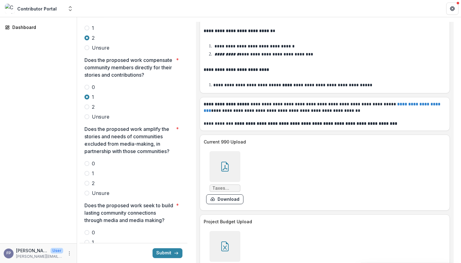
click at [89, 181] on span at bounding box center [86, 183] width 5 height 5
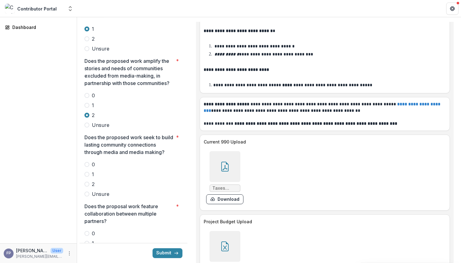
scroll to position [1535, 0]
click at [89, 181] on span at bounding box center [86, 183] width 5 height 5
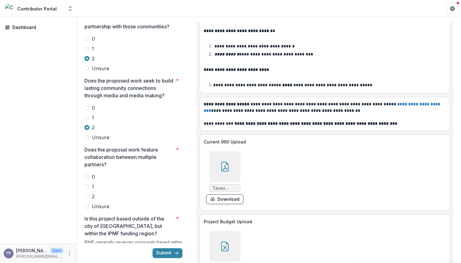
scroll to position [1595, 0]
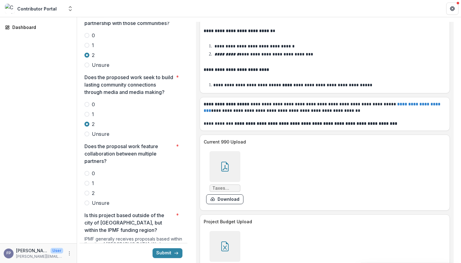
click at [87, 191] on span at bounding box center [86, 193] width 5 height 5
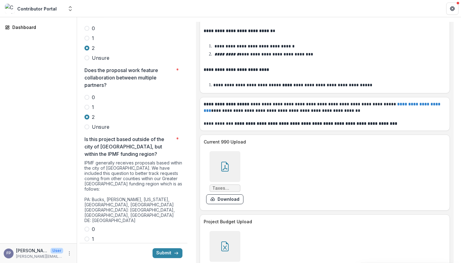
scroll to position [1682, 0]
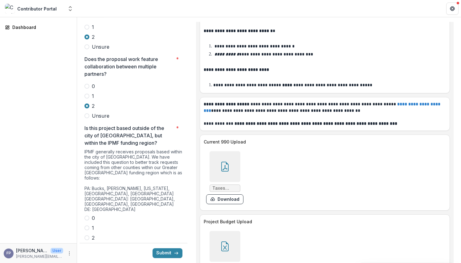
drag, startPoint x: 86, startPoint y: 175, endPoint x: 106, endPoint y: 181, distance: 20.6
click at [87, 216] on span at bounding box center [86, 218] width 5 height 5
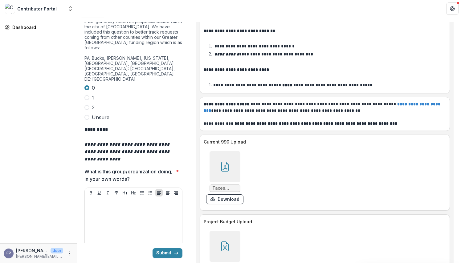
scroll to position [1813, 0]
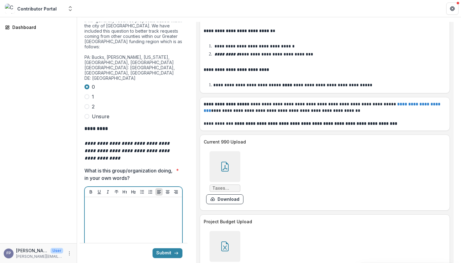
click at [105, 200] on div at bounding box center [133, 246] width 92 height 92
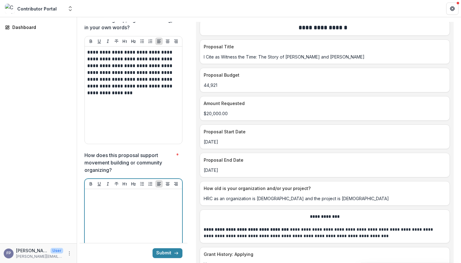
scroll to position [1964, 0]
click at [116, 191] on div at bounding box center [133, 237] width 92 height 92
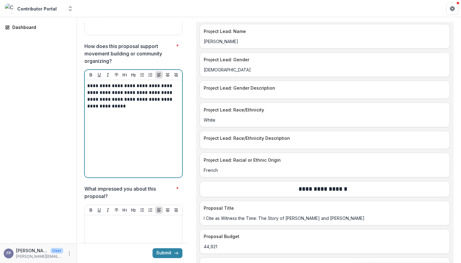
scroll to position [2074, 0]
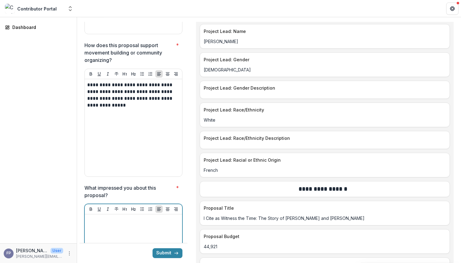
click at [135, 217] on div at bounding box center [133, 263] width 92 height 92
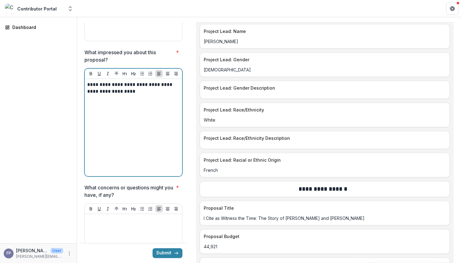
scroll to position [2213, 0]
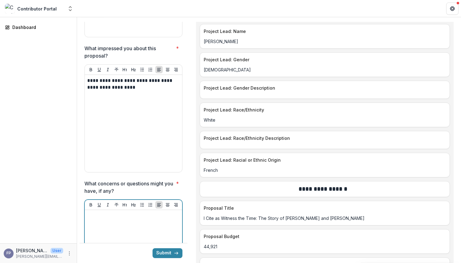
click at [125, 212] on div at bounding box center [133, 258] width 92 height 92
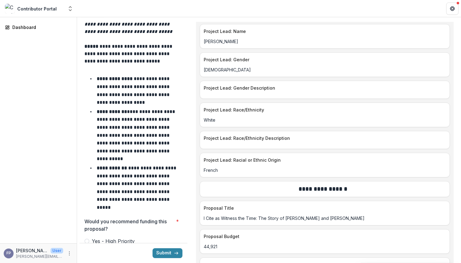
scroll to position [2561, 0]
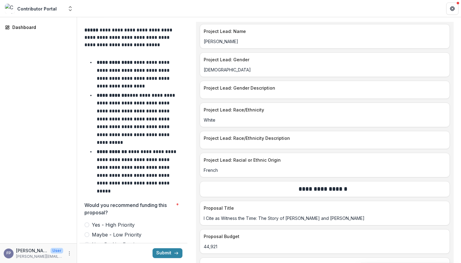
click at [87, 222] on span at bounding box center [86, 224] width 5 height 5
drag, startPoint x: 145, startPoint y: 229, endPoint x: 157, endPoint y: 229, distance: 12.0
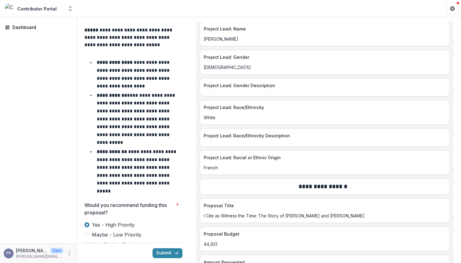
scroll to position [2422, 0]
type input "*******"
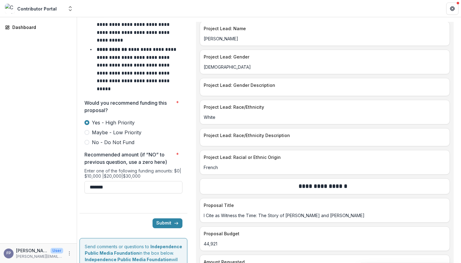
scroll to position [2664, 0]
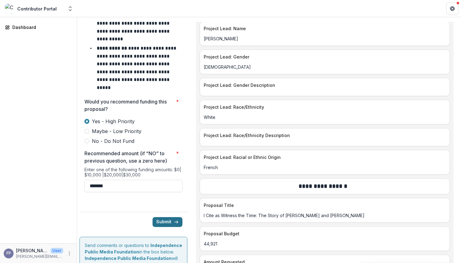
click at [167, 217] on button "Submit" at bounding box center [167, 222] width 30 height 10
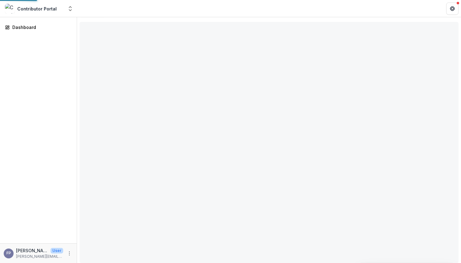
type input "*******"
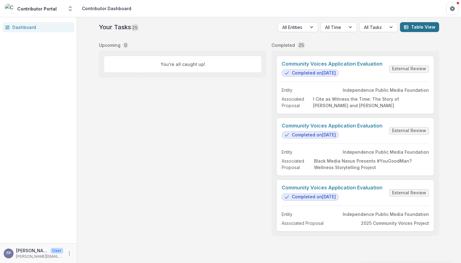
click at [421, 23] on button "Table View" at bounding box center [419, 27] width 39 height 10
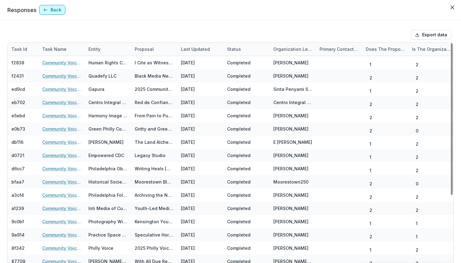
click at [52, 8] on button "Back" at bounding box center [52, 10] width 26 height 10
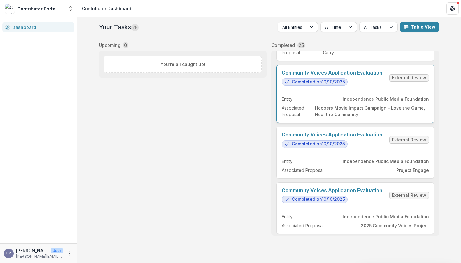
scroll to position [1283, 0]
